Goal: Find specific page/section: Find specific page/section

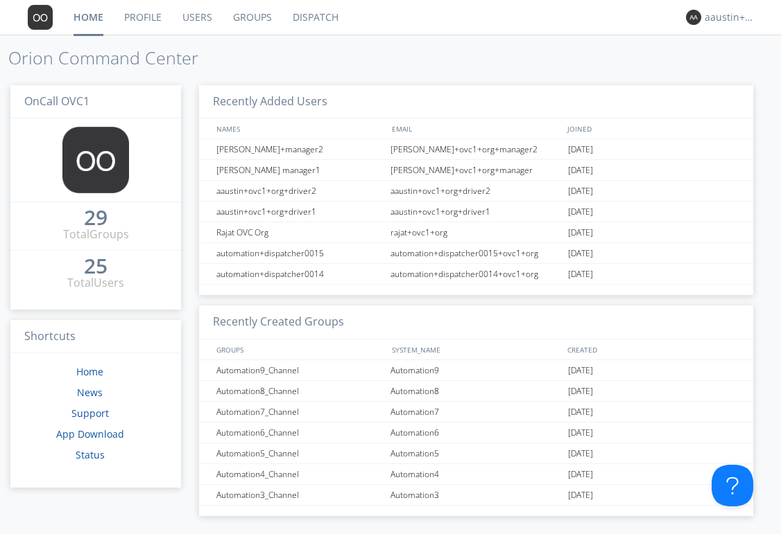
click at [206, 19] on link "Users" at bounding box center [197, 17] width 51 height 35
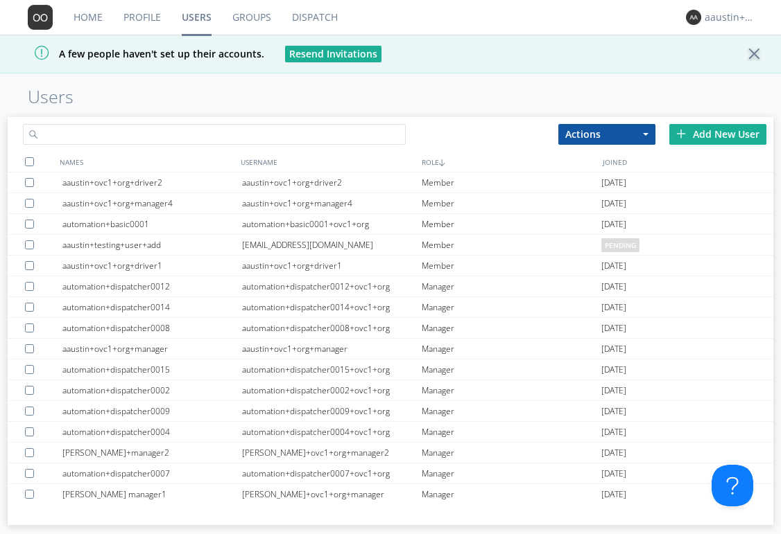
click at [210, 130] on input "text" at bounding box center [214, 134] width 383 height 21
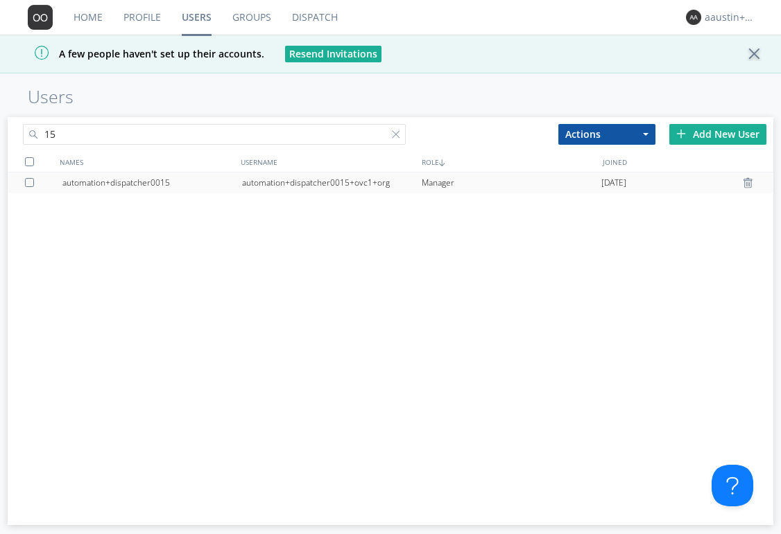
type input "15"
click at [186, 184] on div "automation+dispatcher0015" at bounding box center [152, 183] width 180 height 21
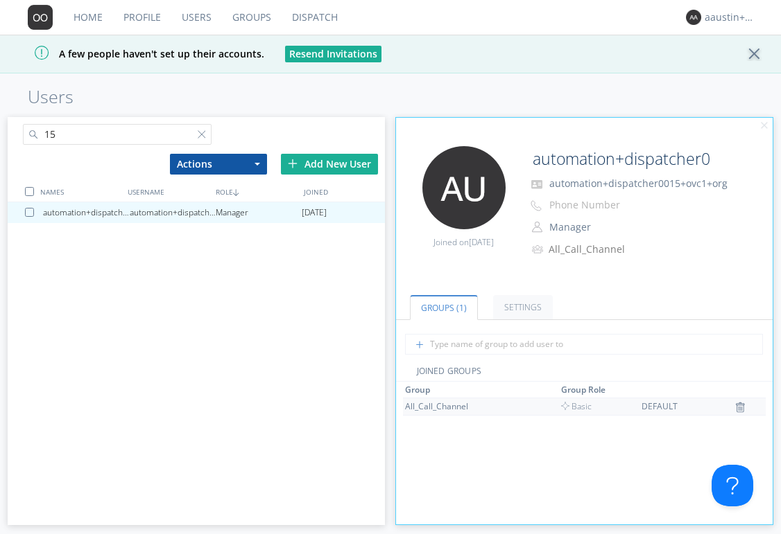
click at [415, 403] on div "All_Call_Channel" at bounding box center [457, 407] width 104 height 12
